Goal: Information Seeking & Learning: Learn about a topic

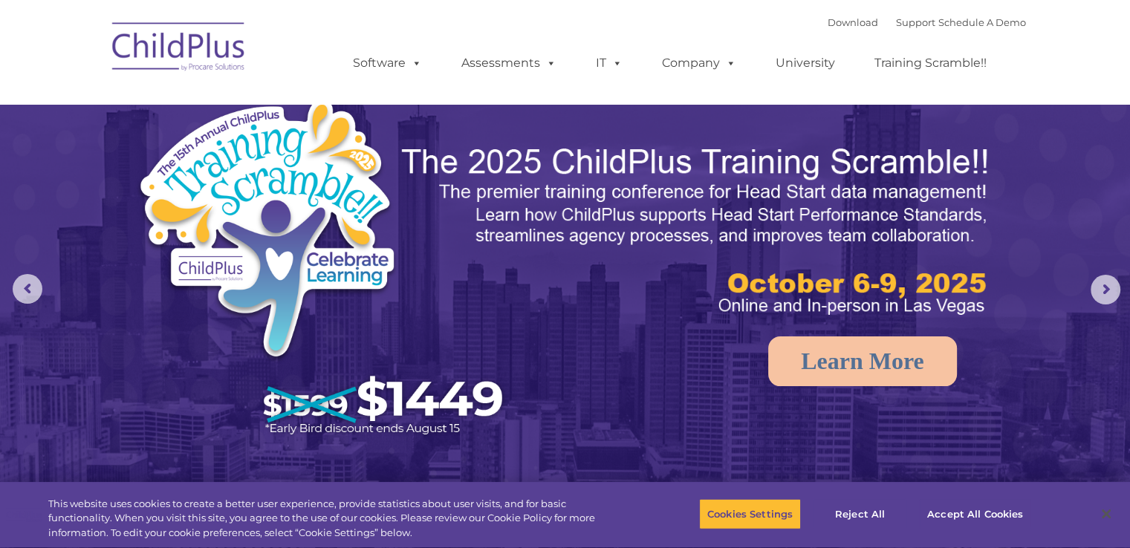
select select "MEDIUM"
click at [907, 66] on link "Training Scramble!!" at bounding box center [931, 63] width 142 height 30
click at [166, 54] on img at bounding box center [179, 49] width 149 height 74
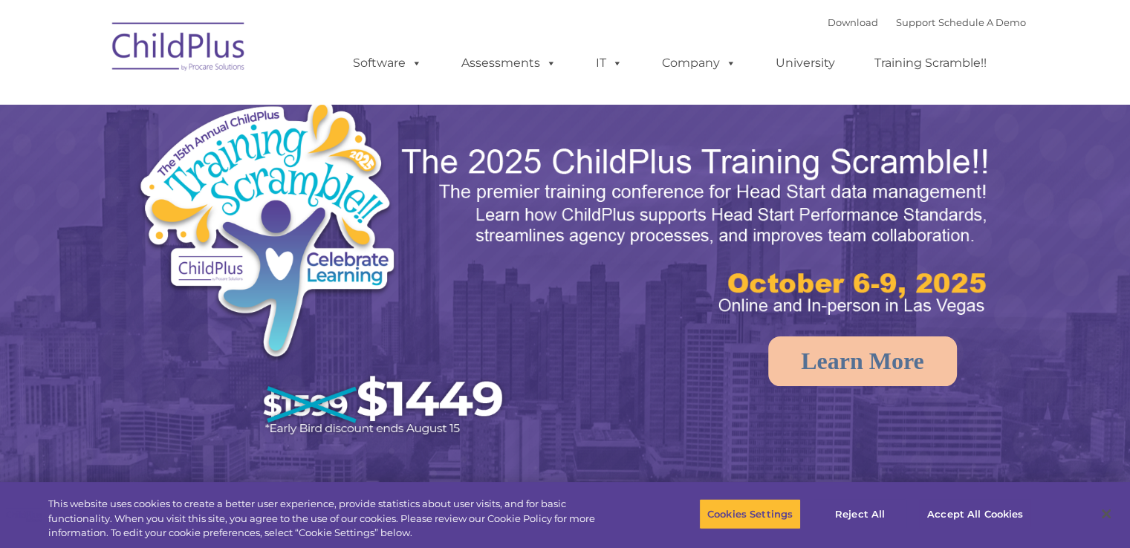
select select "MEDIUM"
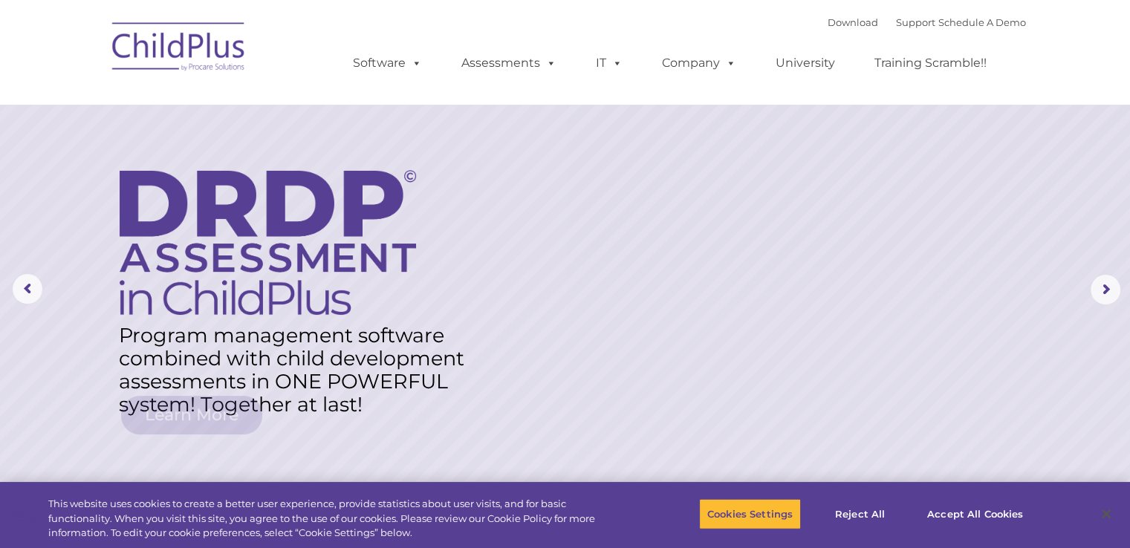
click at [223, 65] on img at bounding box center [179, 49] width 149 height 74
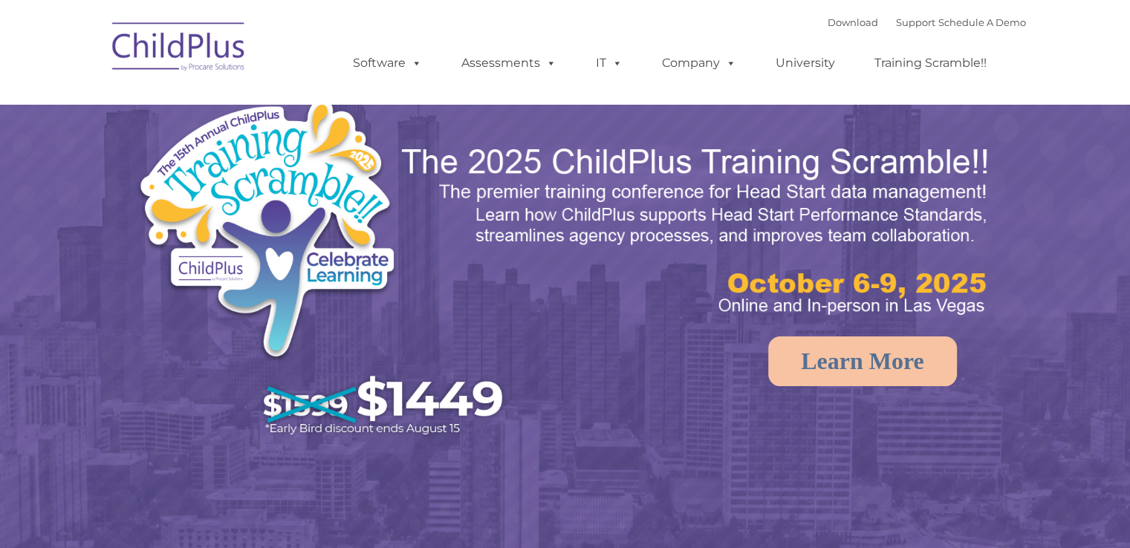
select select "MEDIUM"
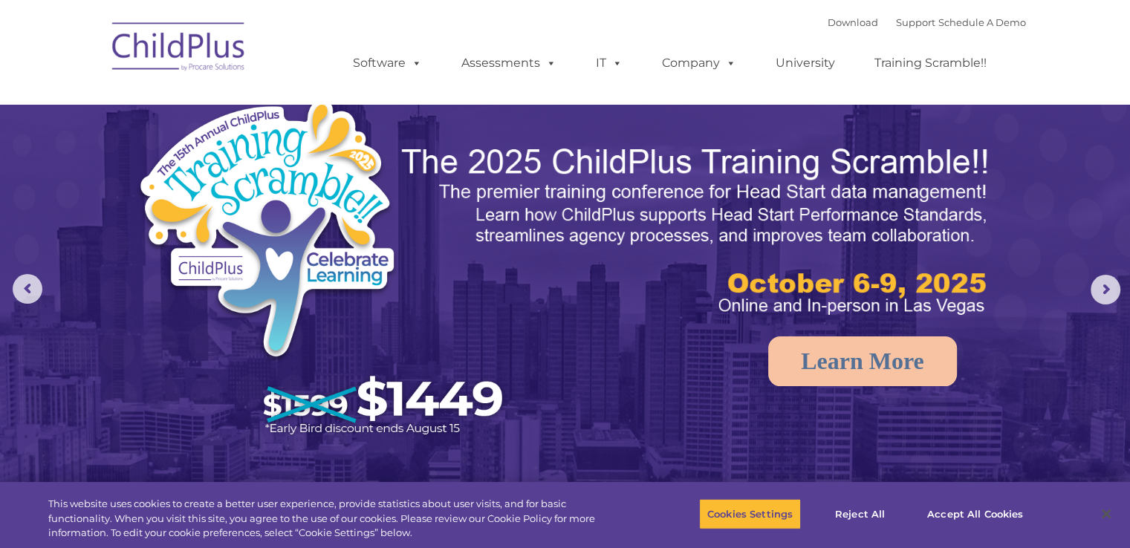
click at [143, 59] on img at bounding box center [179, 49] width 149 height 74
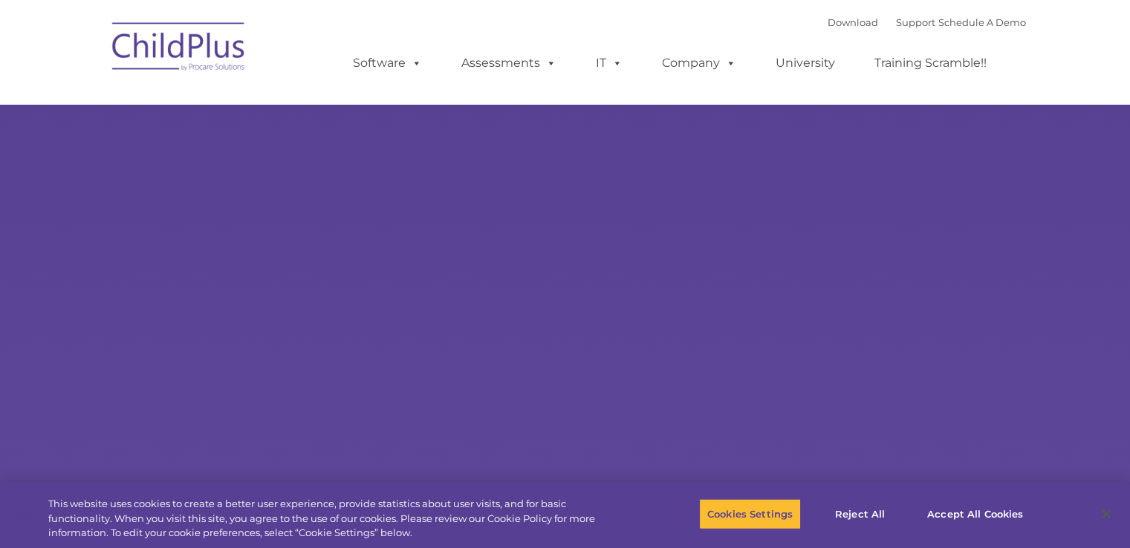
type input ""
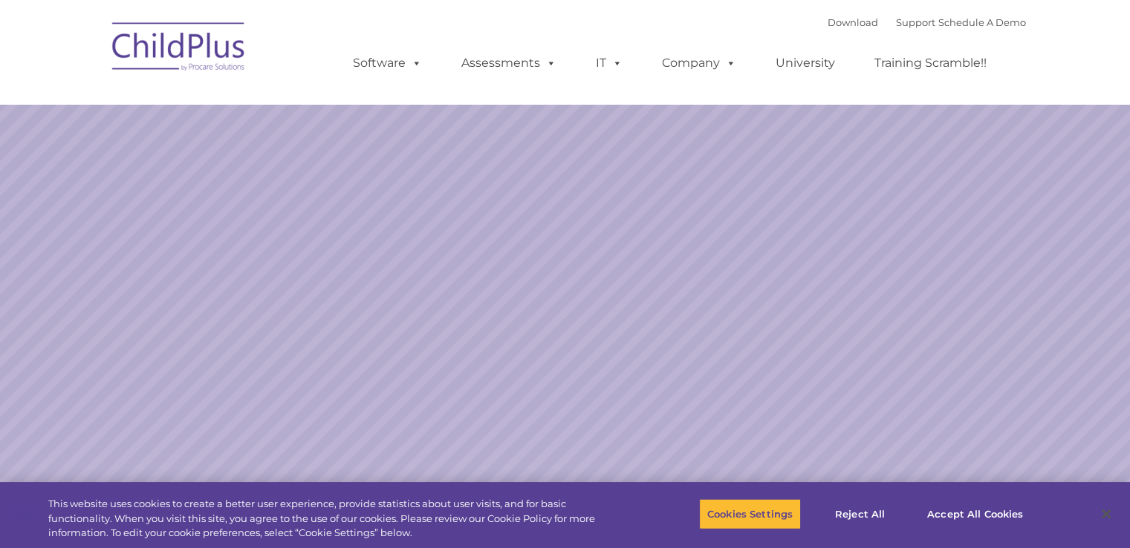
select select "MEDIUM"
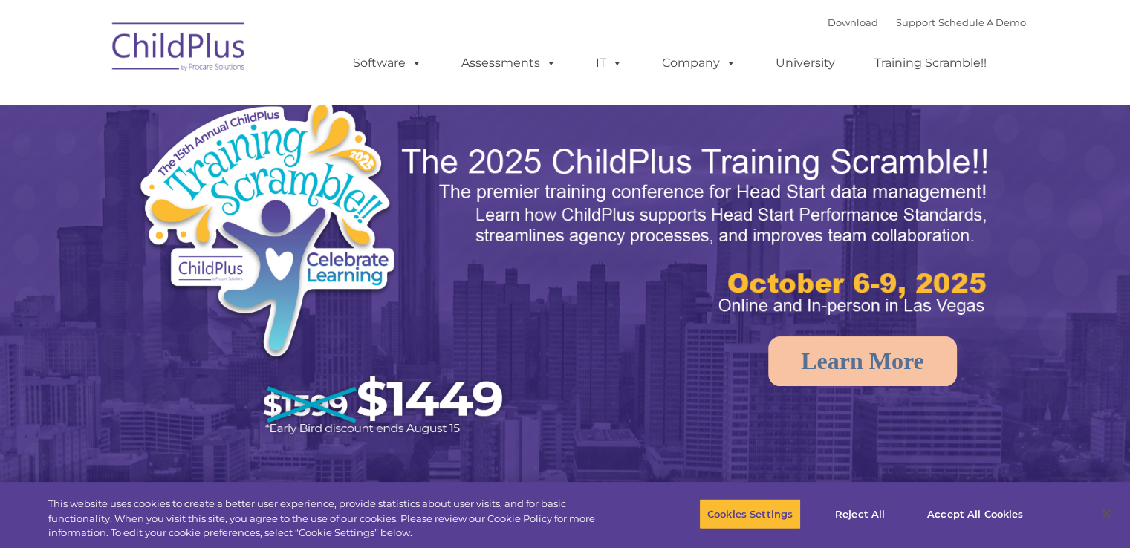
select select "MEDIUM"
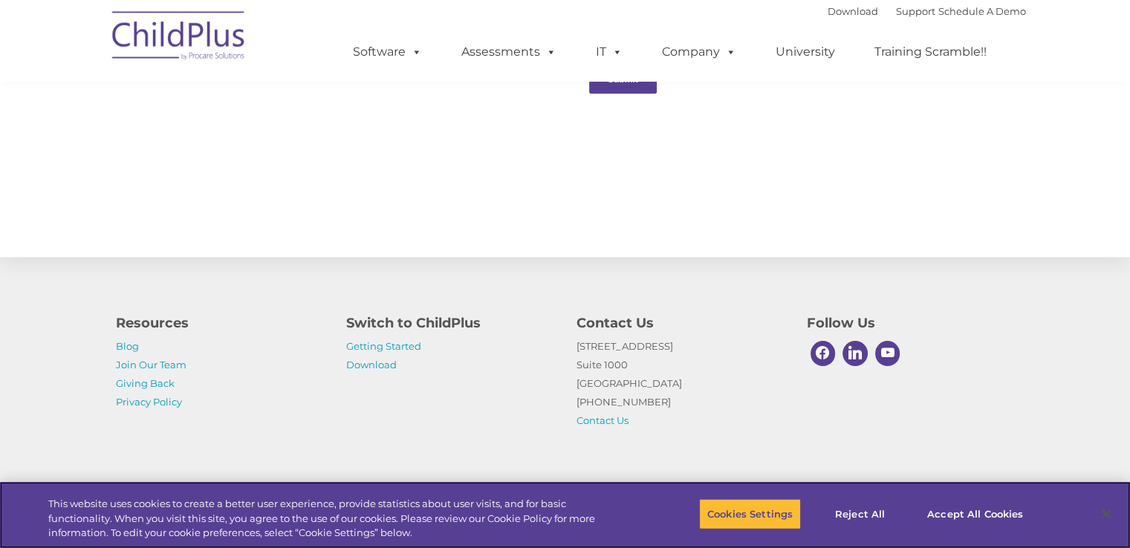
scroll to position [224, 0]
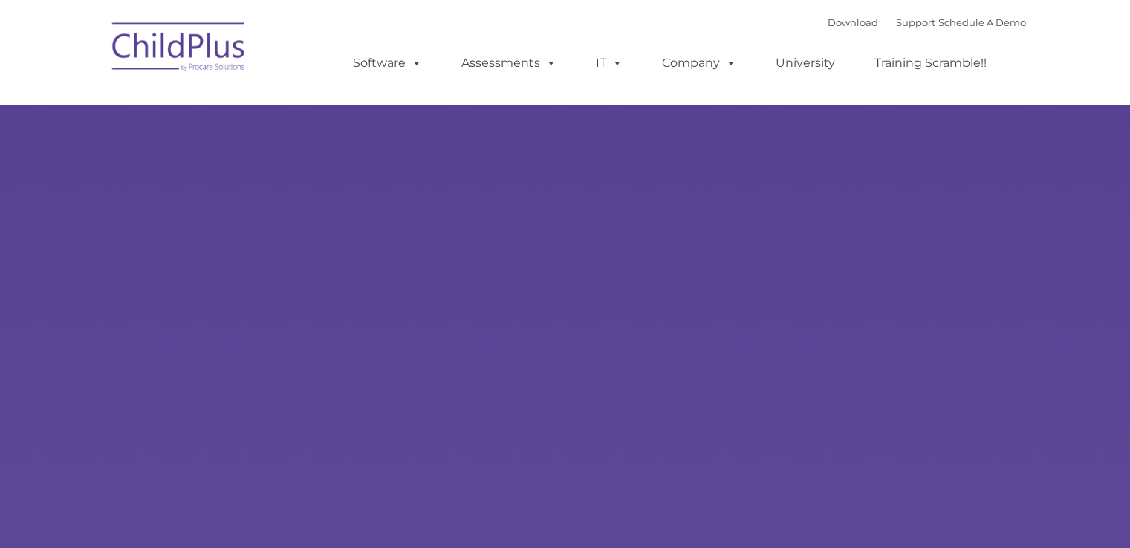
type input ""
select select "MEDIUM"
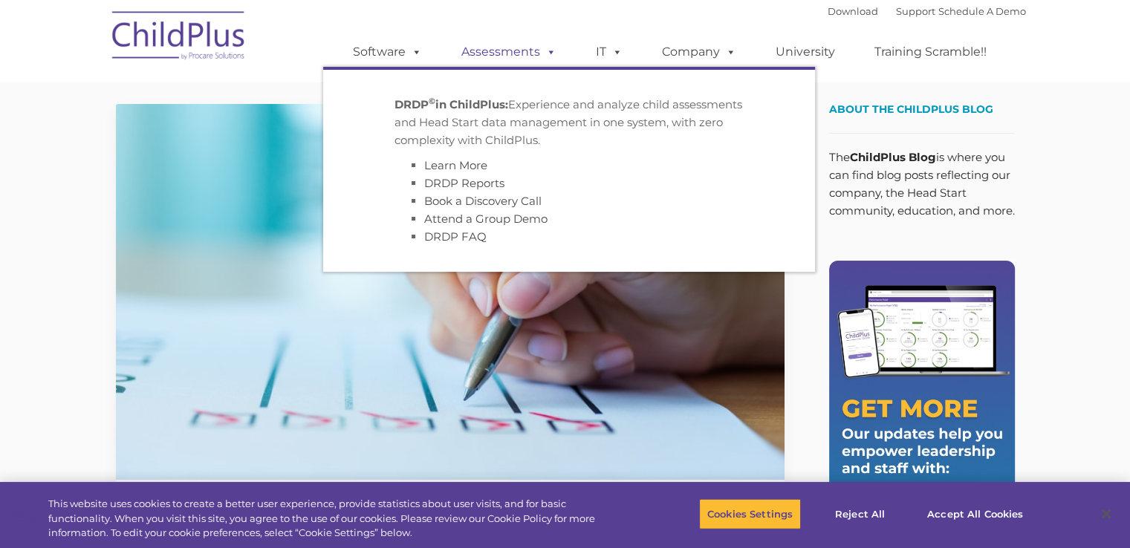
click at [550, 54] on span at bounding box center [548, 52] width 16 height 14
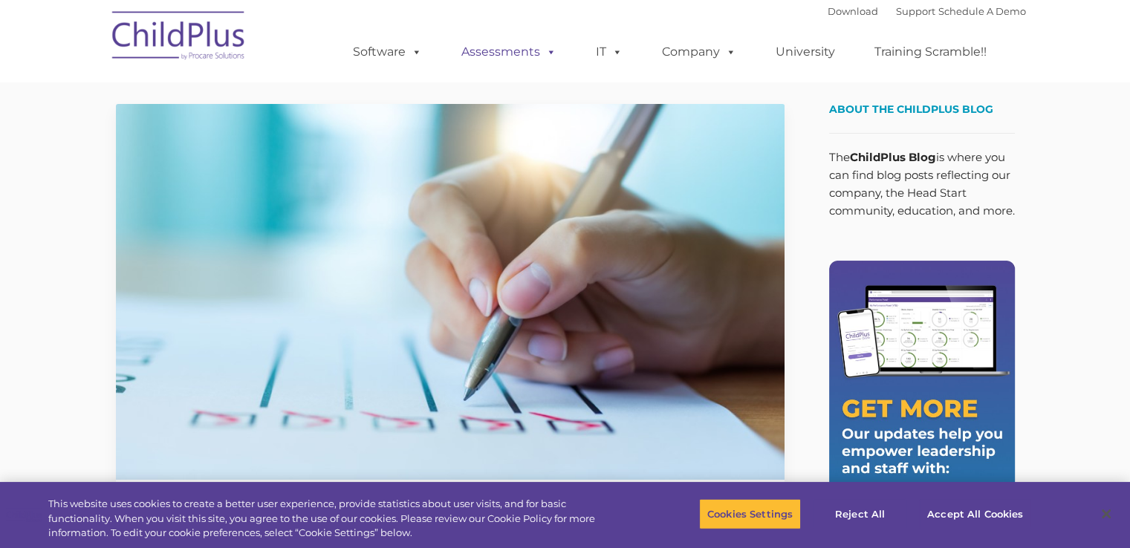
click at [550, 54] on span at bounding box center [548, 52] width 16 height 14
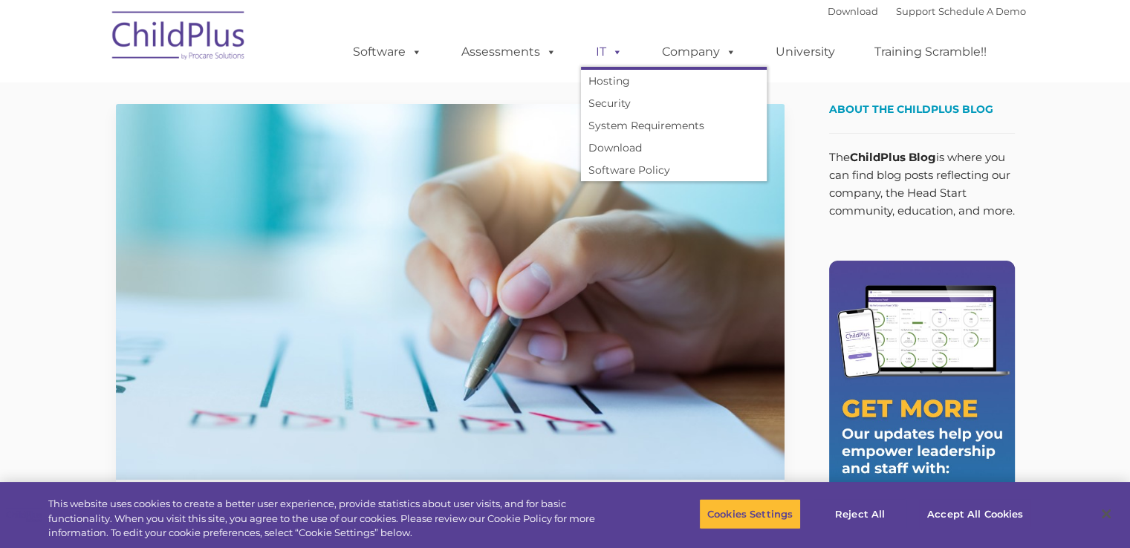
click at [623, 55] on link "IT" at bounding box center [609, 52] width 56 height 30
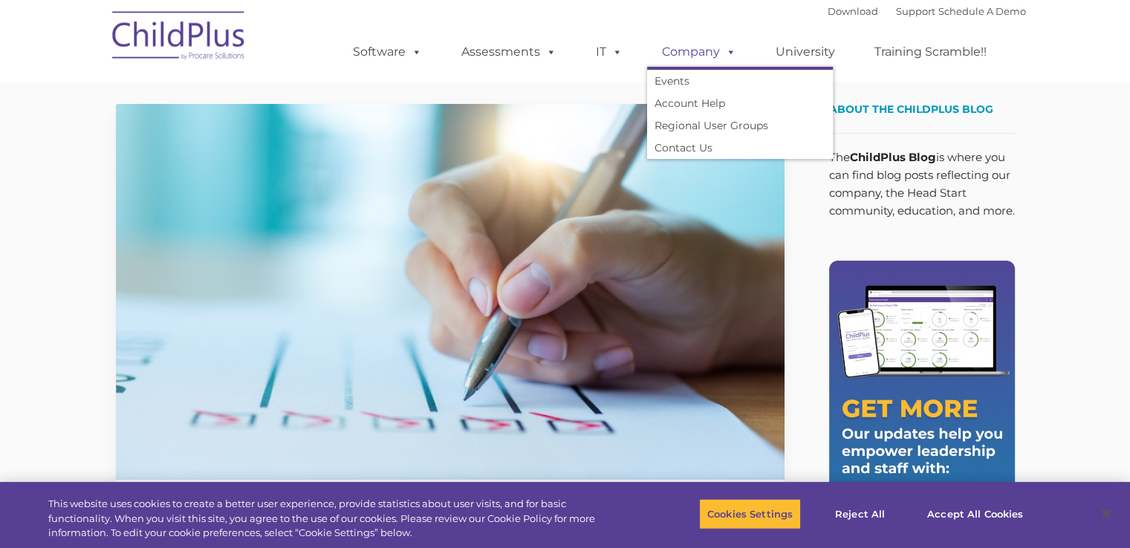
click at [731, 57] on span at bounding box center [728, 52] width 16 height 14
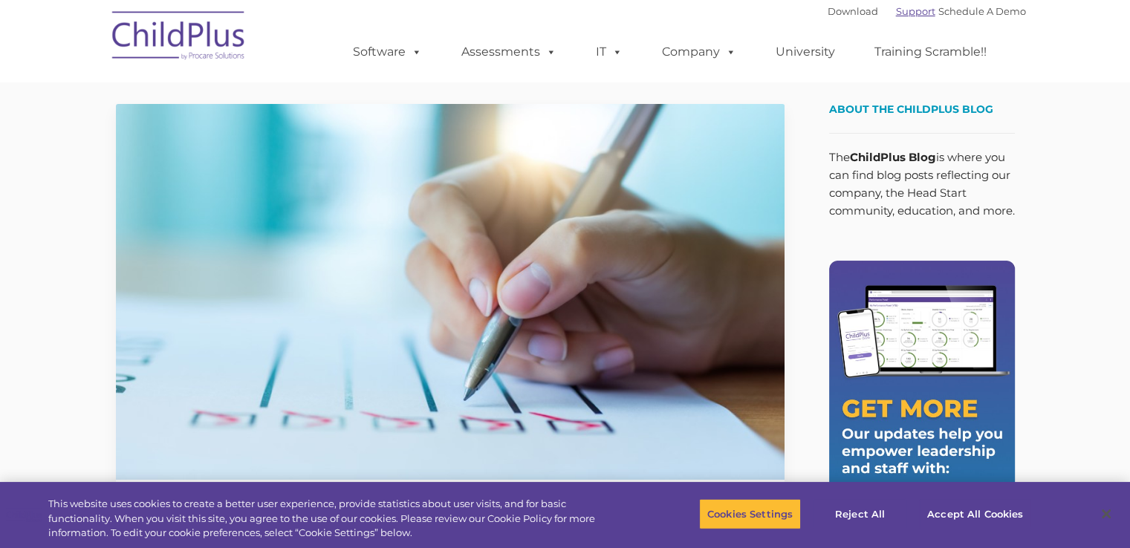
click at [902, 16] on link "Support" at bounding box center [915, 11] width 39 height 12
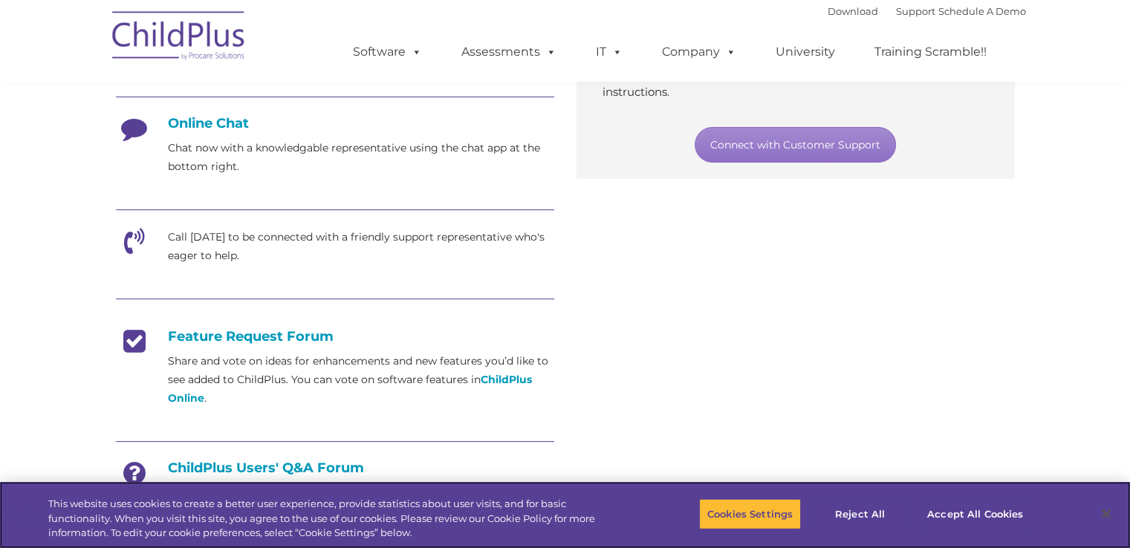
scroll to position [389, 0]
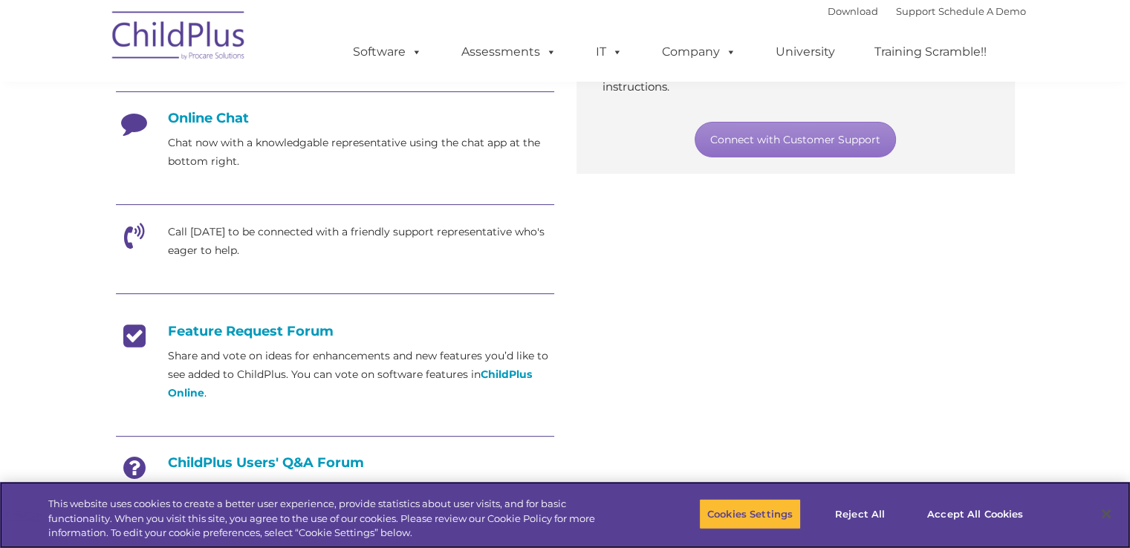
click at [1130, 221] on html "Download Support | Schedule A Demo  MENU MENU Software ChildPlus: The original…" at bounding box center [565, 342] width 1130 height 1463
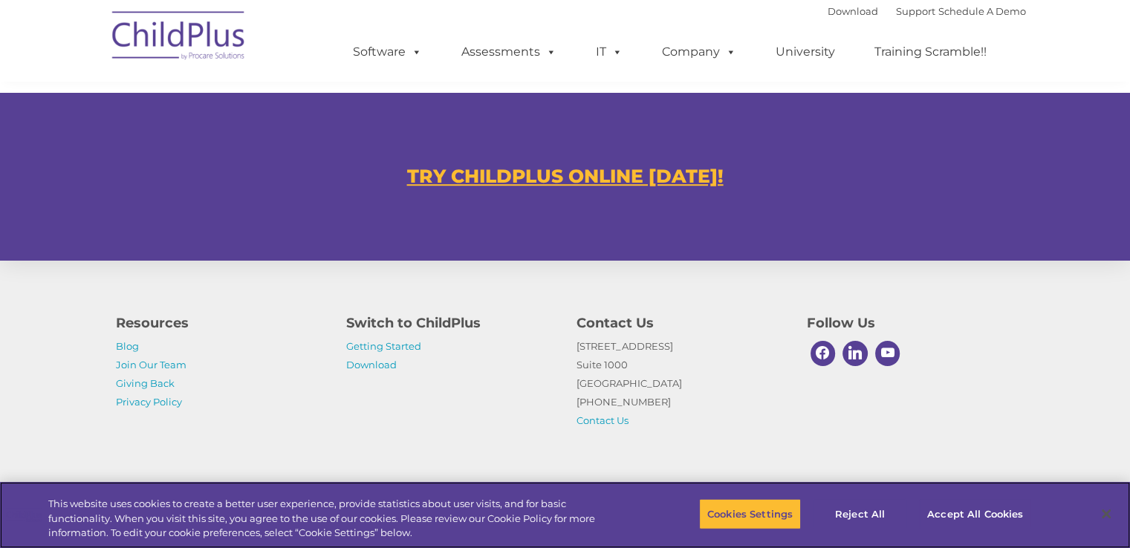
scroll to position [898, 0]
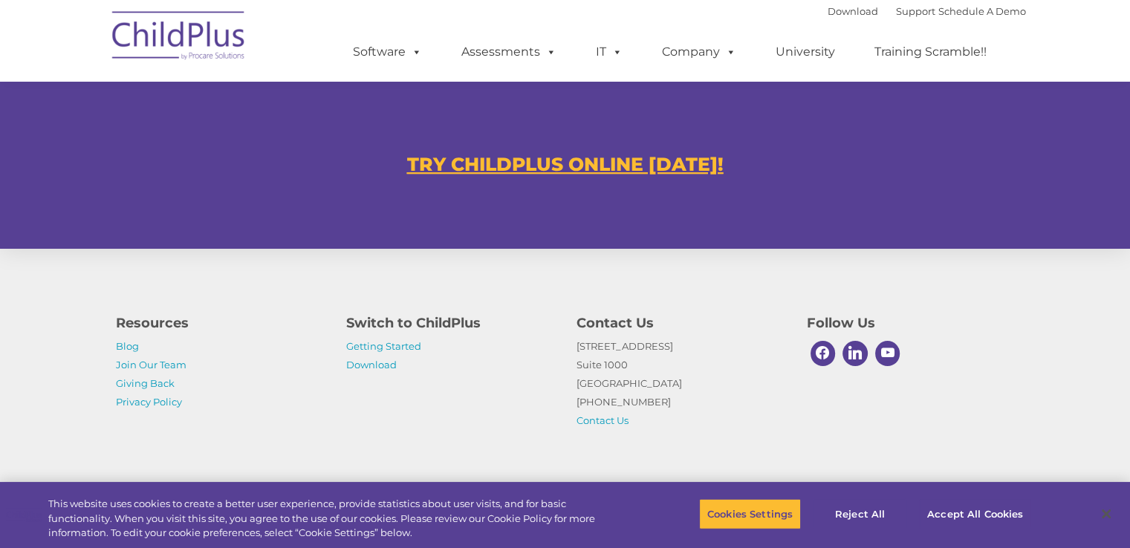
click at [641, 161] on u "TRY CHILDPLUS ONLINE [DATE]!" at bounding box center [565, 164] width 317 height 22
